Goal: Transaction & Acquisition: Purchase product/service

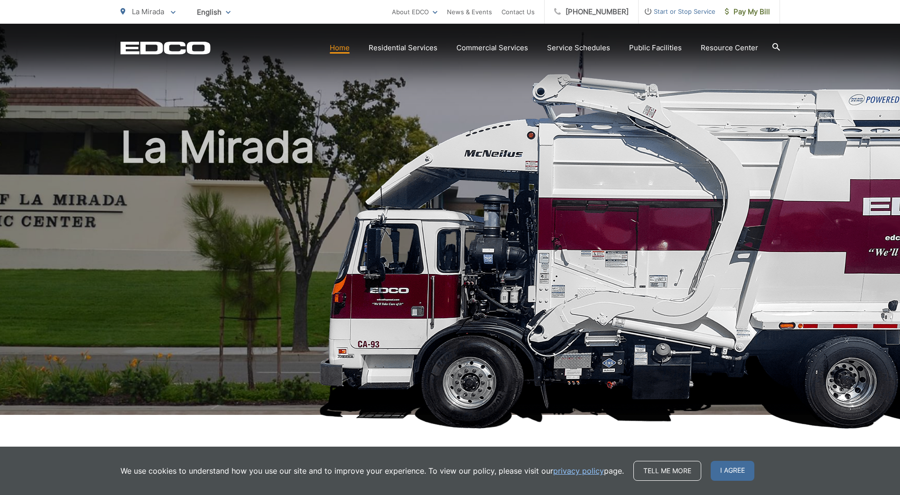
click at [782, 12] on div "La Mirada To change your zip code, enter it below and press change. Change Take…" at bounding box center [450, 12] width 900 height 24
click at [755, 16] on span "Pay My Bill" at bounding box center [747, 11] width 45 height 11
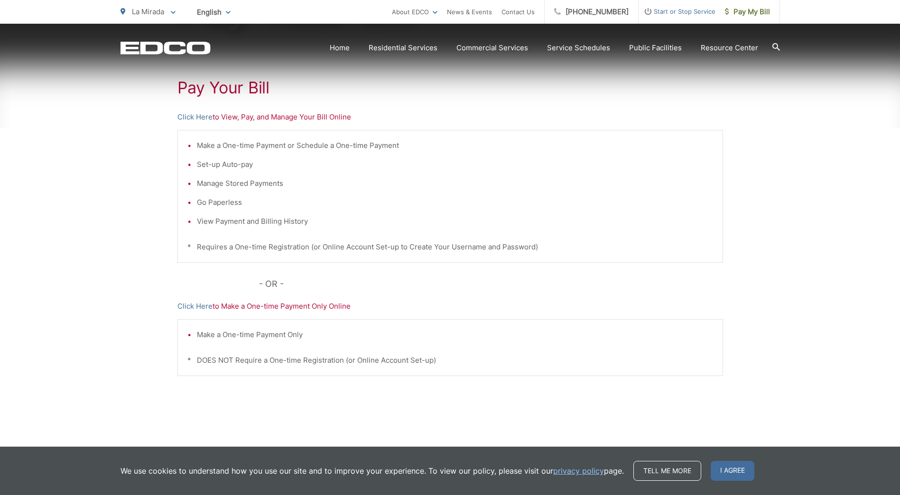
scroll to position [179, 0]
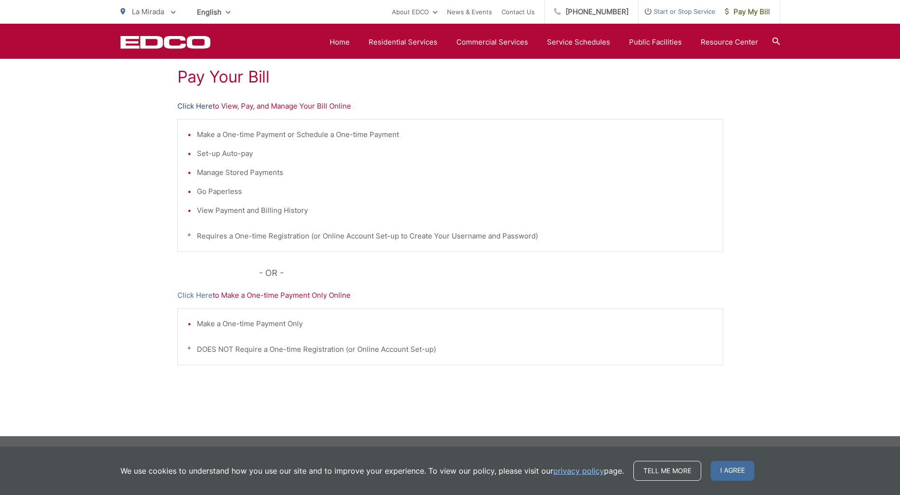
click at [205, 106] on link "Click Here" at bounding box center [194, 106] width 35 height 11
click at [596, 315] on div "Make a One-time Payment Only * DOES NOT Require a One-time Registration (or Onl…" at bounding box center [450, 336] width 546 height 57
